Goal: Navigation & Orientation: Understand site structure

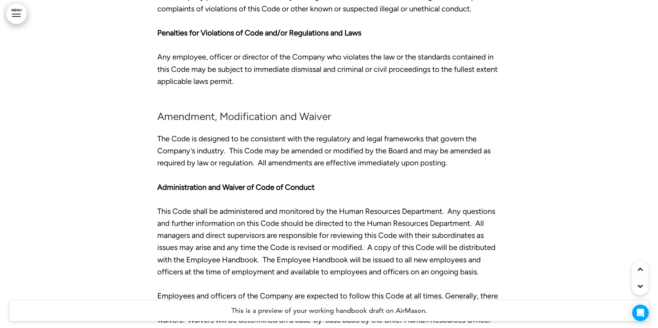
scroll to position [16570, 0]
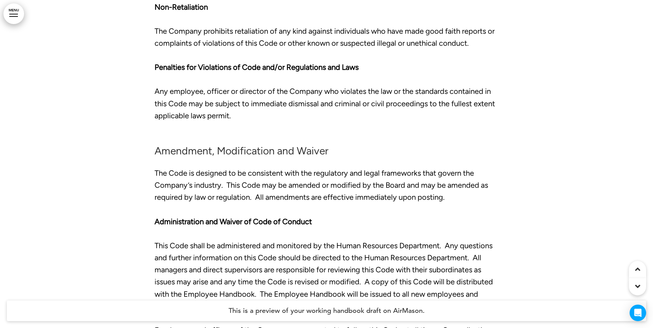
click at [14, 16] on link "MENU" at bounding box center [13, 13] width 21 height 21
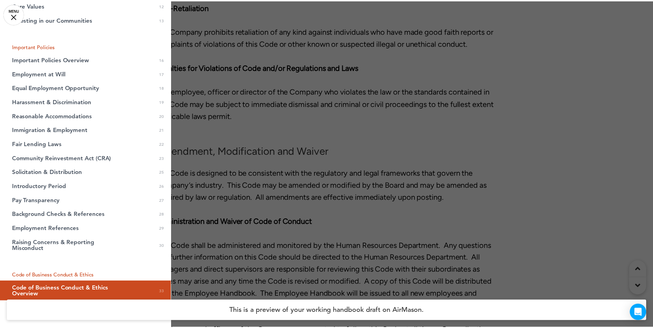
scroll to position [241, 0]
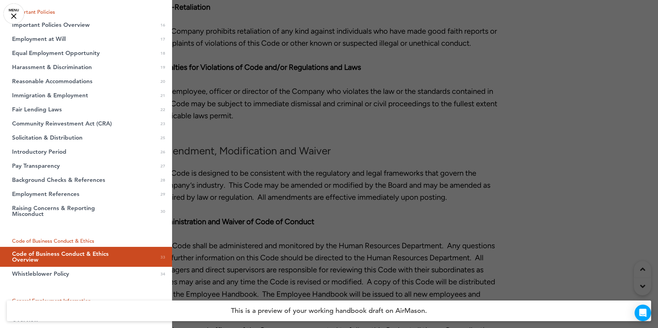
click at [210, 72] on div at bounding box center [329, 164] width 658 height 328
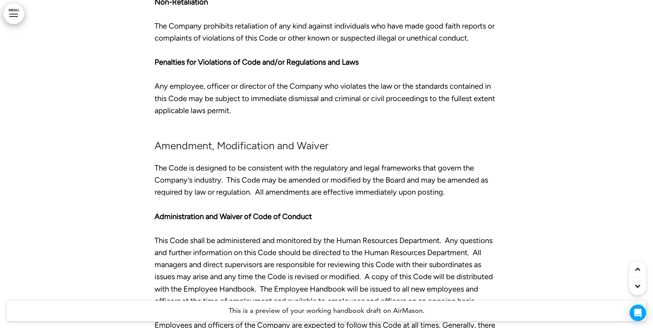
scroll to position [16535, 0]
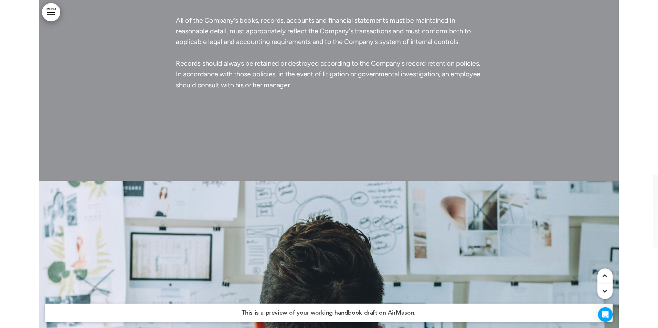
scroll to position [17277, 0]
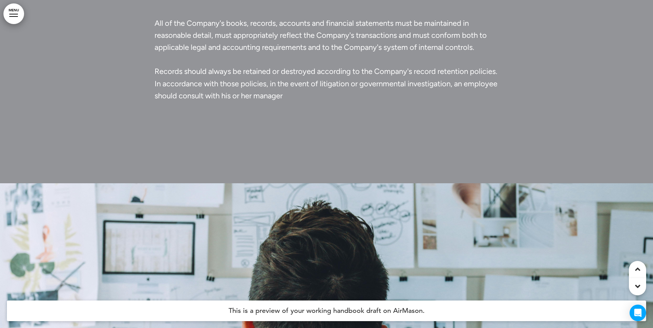
click at [15, 15] on link "MENU" at bounding box center [13, 13] width 21 height 21
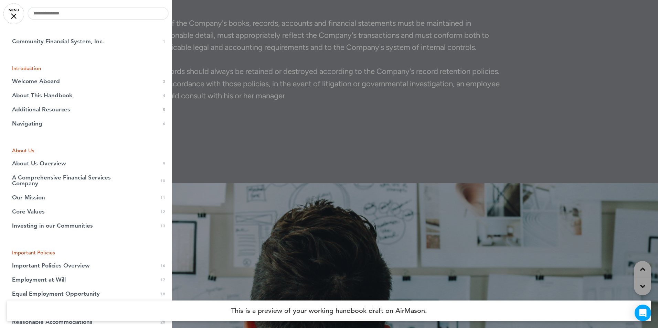
click at [10, 18] on link "MENU" at bounding box center [13, 13] width 21 height 21
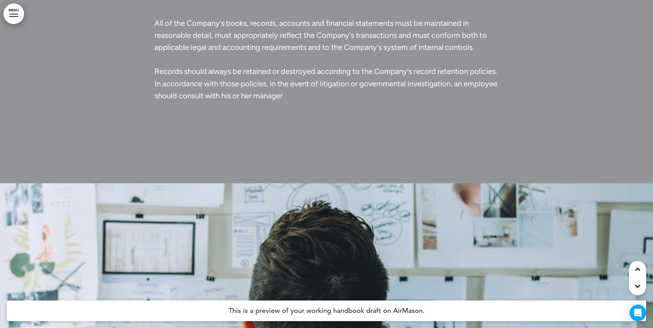
click at [10, 18] on link "MENU" at bounding box center [13, 13] width 21 height 21
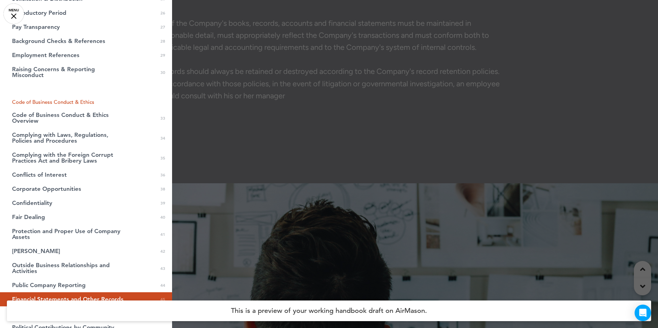
scroll to position [382, 0]
